Goal: Navigation & Orientation: Find specific page/section

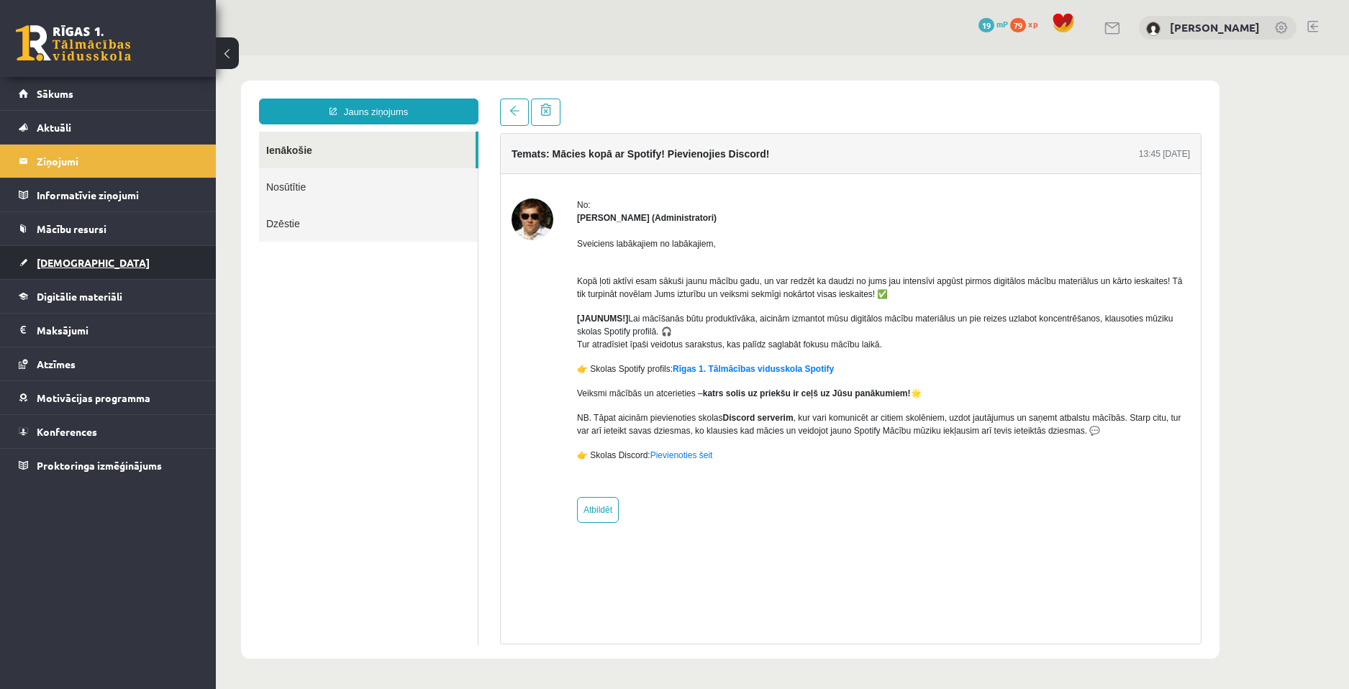
click at [99, 263] on link "[DEMOGRAPHIC_DATA]" at bounding box center [108, 262] width 179 height 33
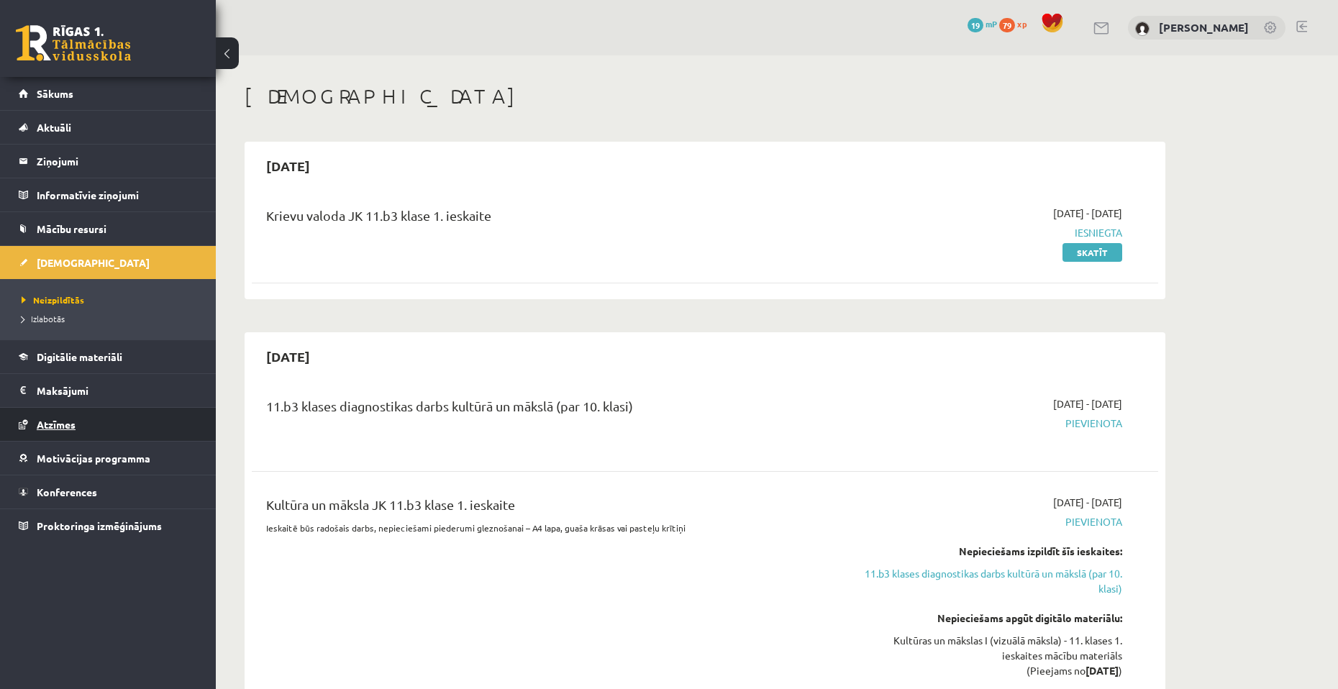
click at [50, 424] on span "Atzīmes" at bounding box center [56, 424] width 39 height 13
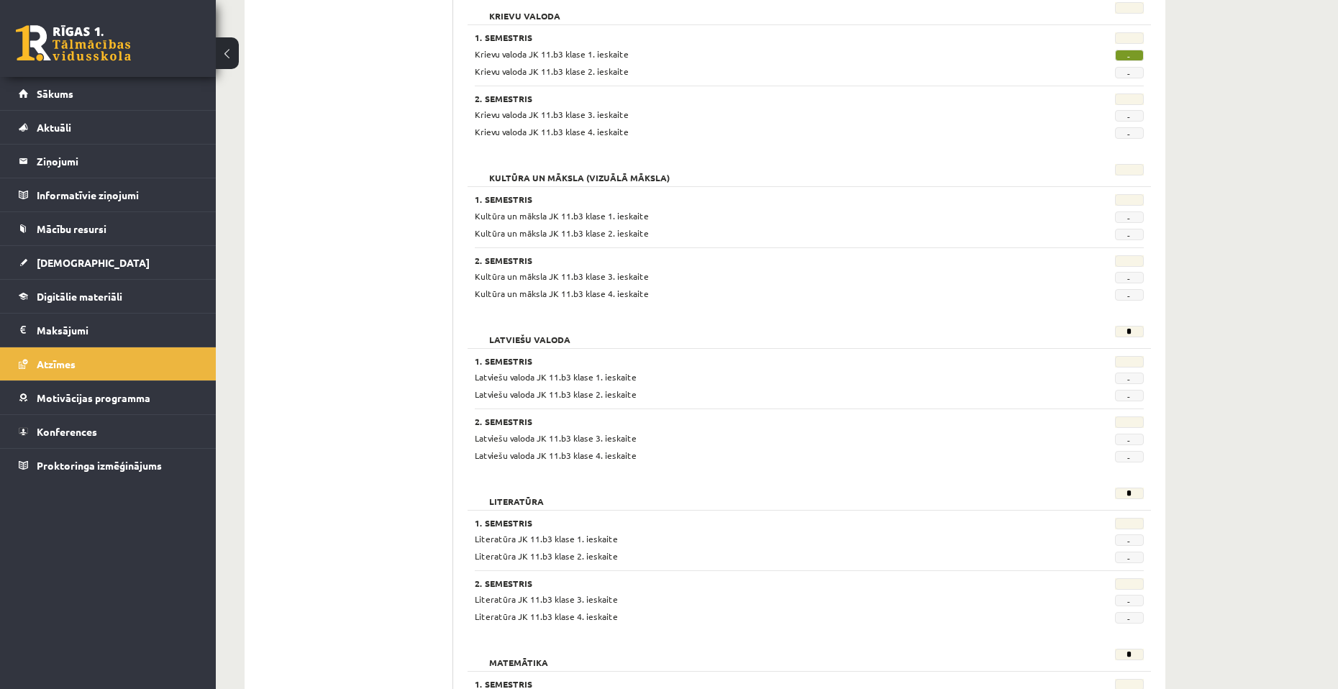
scroll to position [504, 0]
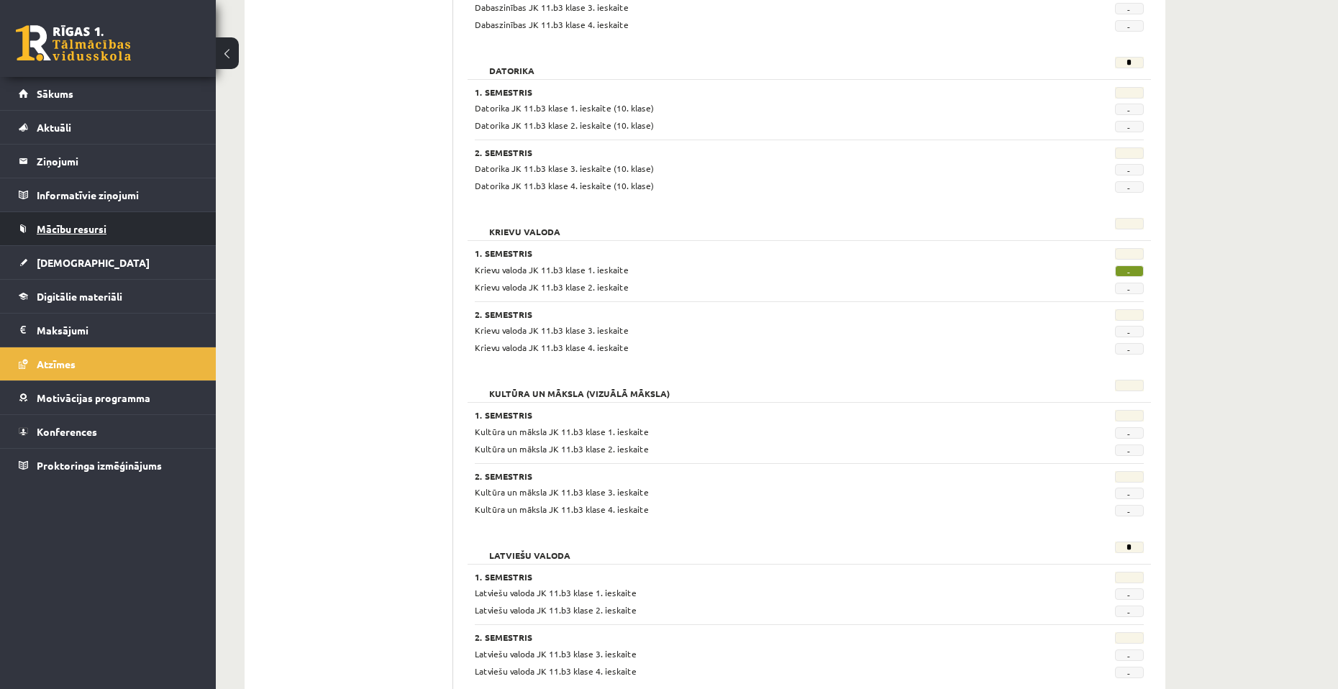
click at [123, 231] on link "Mācību resursi" at bounding box center [108, 228] width 179 height 33
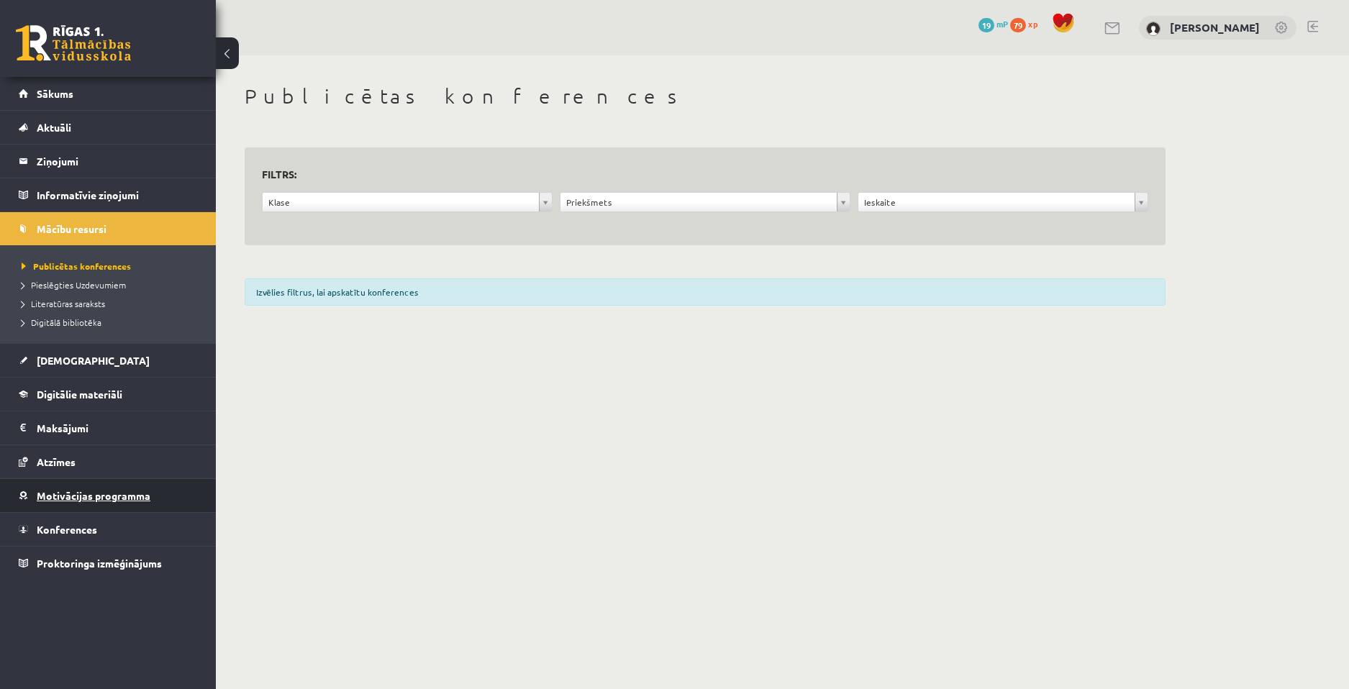
click at [101, 504] on link "Motivācijas programma" at bounding box center [108, 495] width 179 height 33
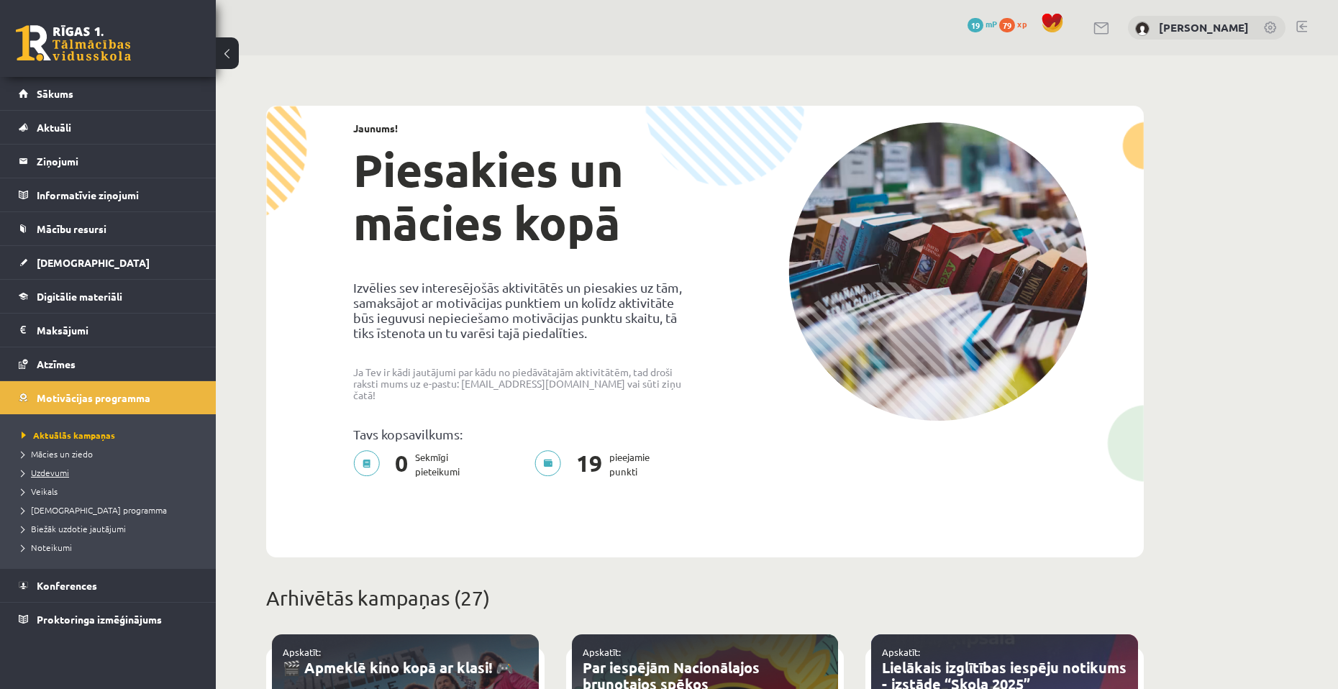
click at [35, 468] on span "Uzdevumi" at bounding box center [45, 473] width 47 height 12
